Goal: Find specific page/section: Find specific page/section

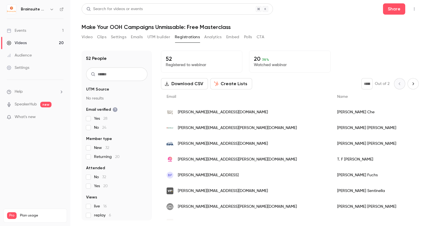
click at [42, 44] on link "Videos 20" at bounding box center [35, 43] width 70 height 12
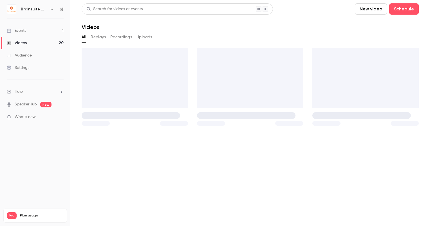
click at [30, 33] on link "Events 1" at bounding box center [35, 30] width 70 height 12
